Goal: Information Seeking & Learning: Learn about a topic

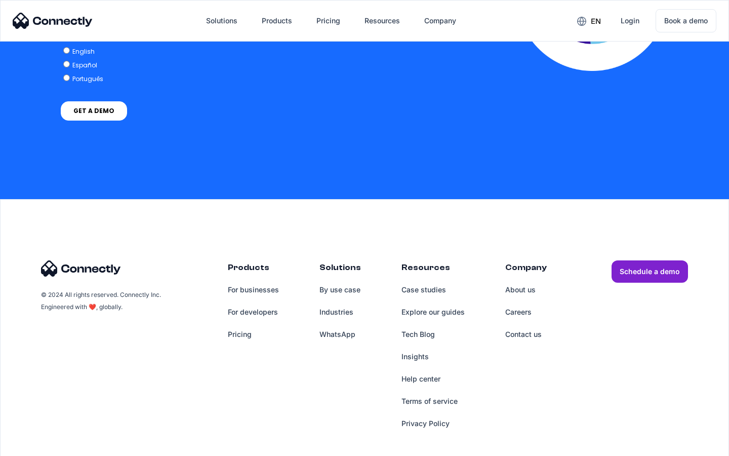
scroll to position [2223, 0]
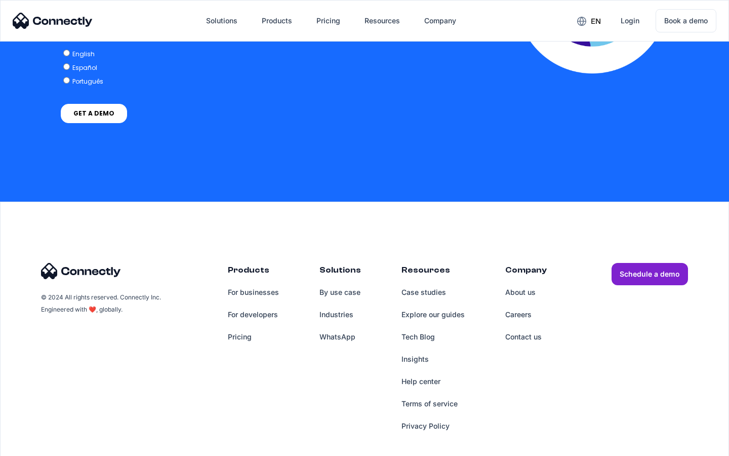
scroll to position [2070, 0]
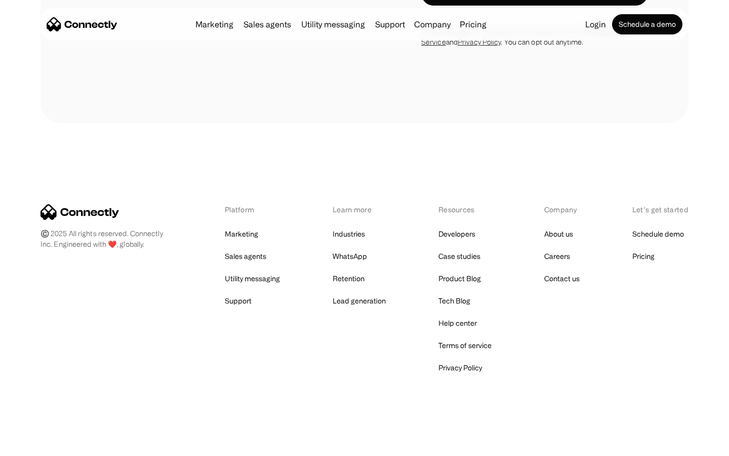
scroll to position [1713, 0]
